Goal: Task Accomplishment & Management: Manage account settings

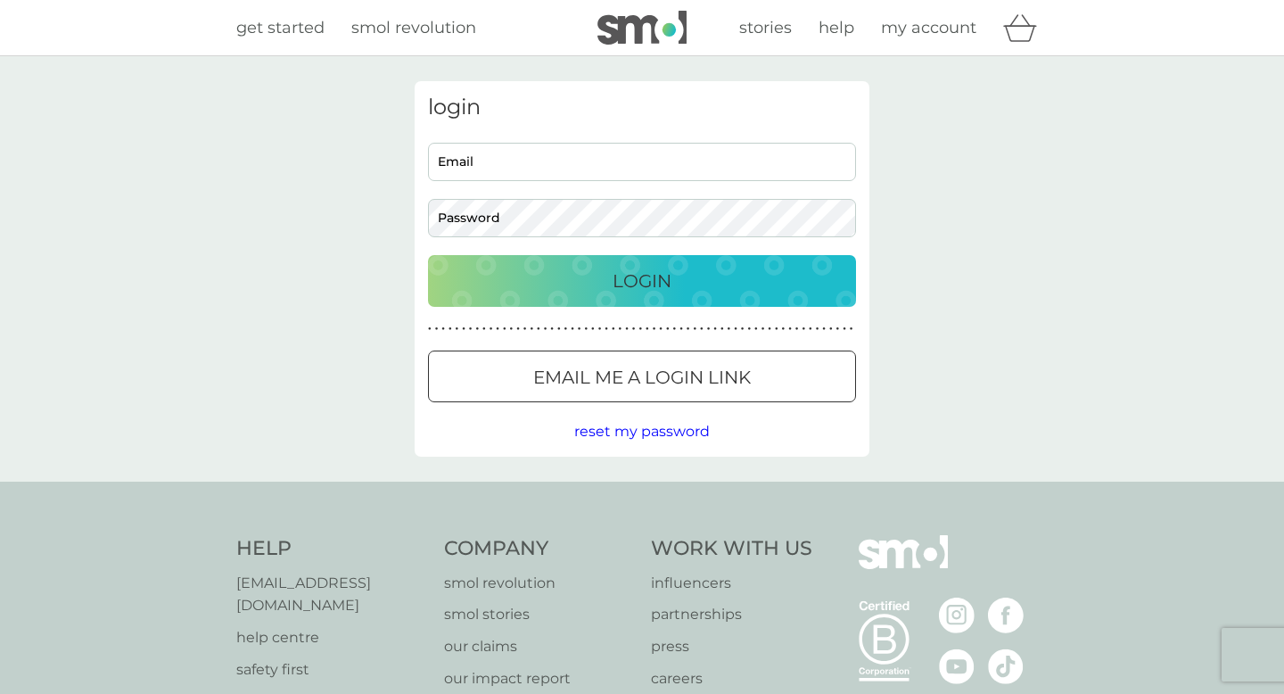
type input "[EMAIL_ADDRESS][DOMAIN_NAME]"
click at [690, 296] on button "Login" at bounding box center [642, 281] width 428 height 52
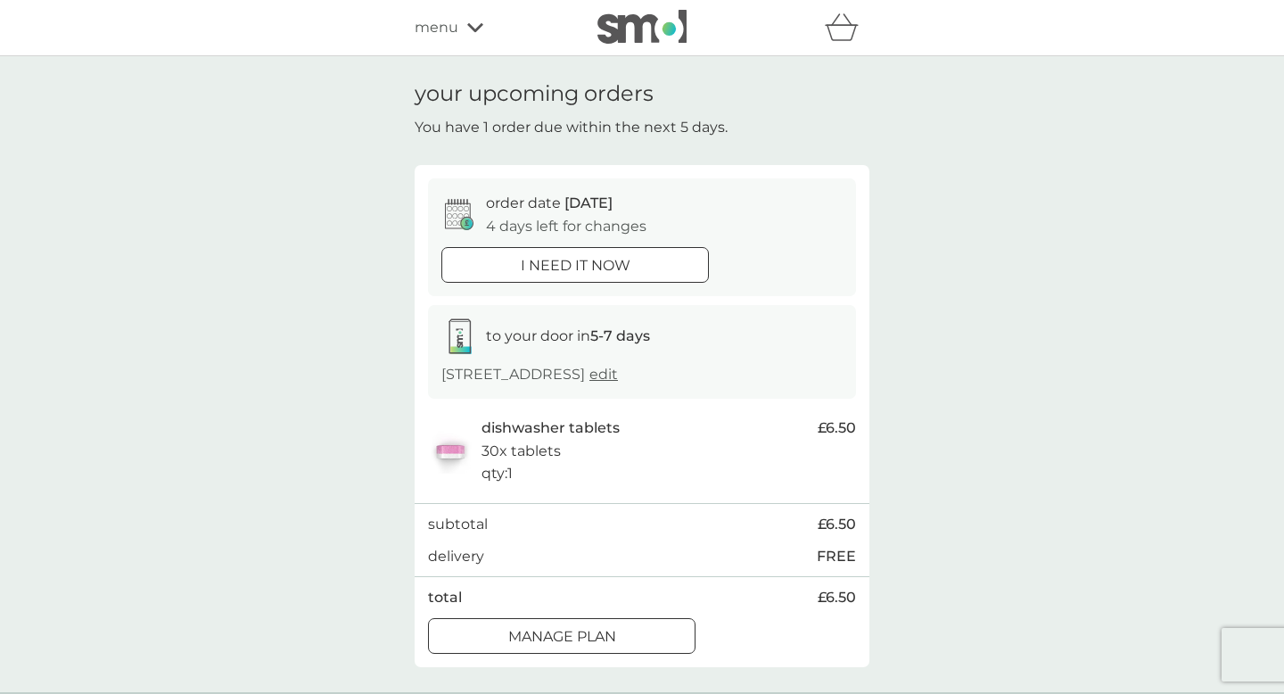
click at [515, 642] on p "Manage plan" at bounding box center [562, 636] width 108 height 23
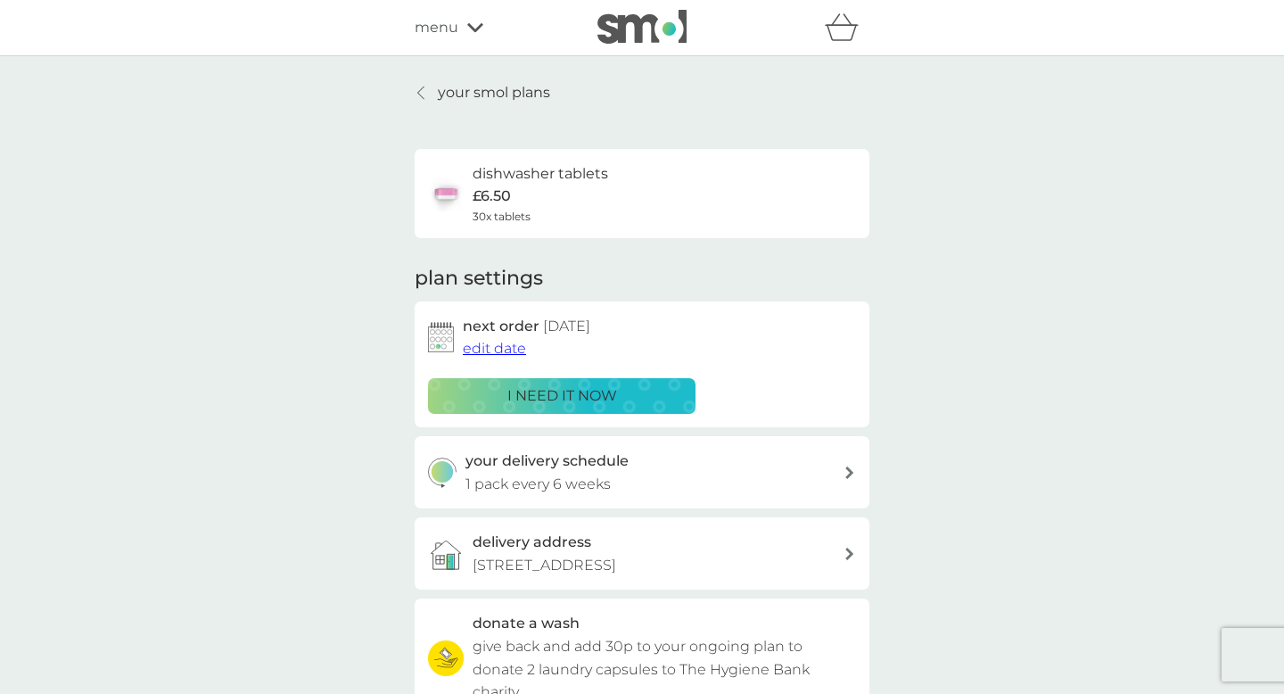
click at [497, 352] on span "edit date" at bounding box center [494, 348] width 63 height 17
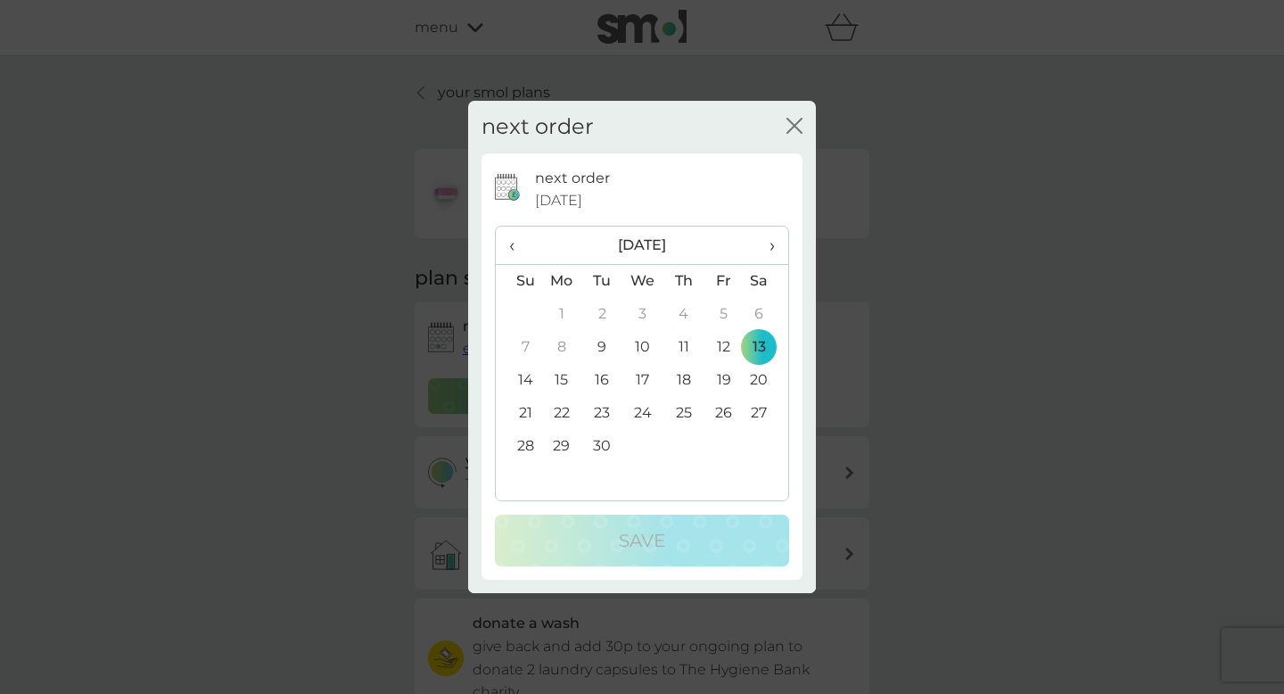
click at [762, 406] on td "27" at bounding box center [765, 413] width 45 height 33
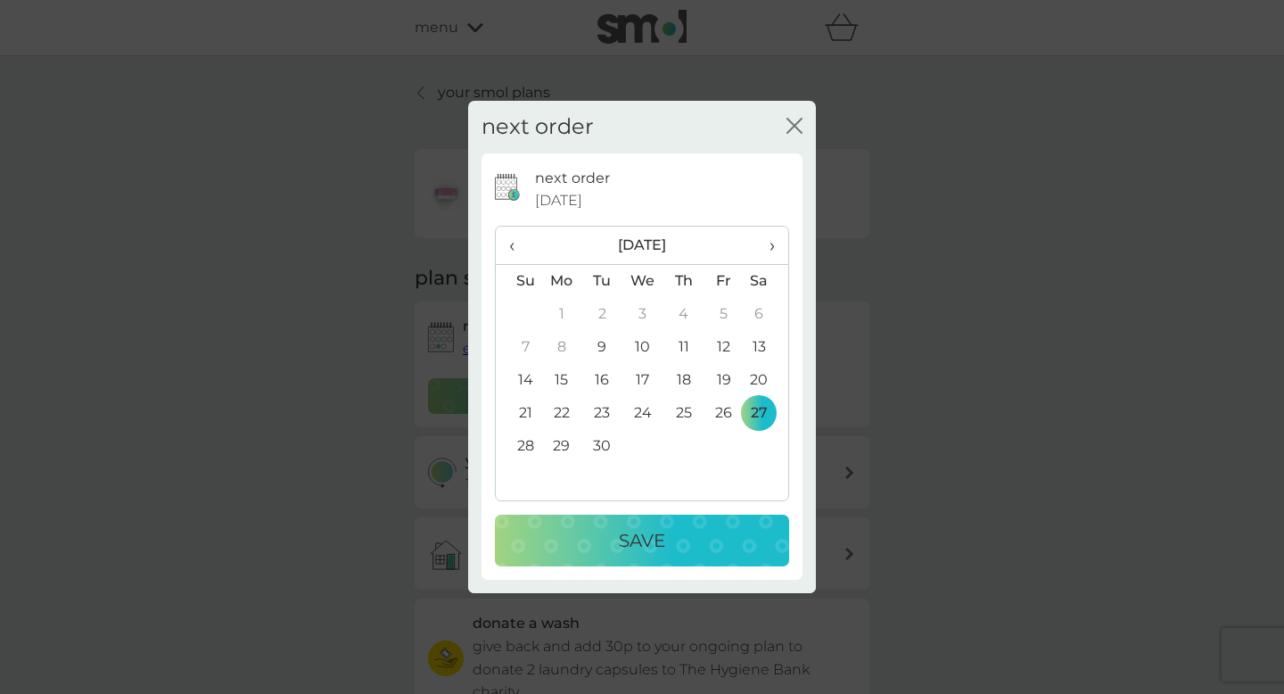
click at [656, 544] on p "Save" at bounding box center [642, 540] width 46 height 29
